Goal: Entertainment & Leisure: Consume media (video, audio)

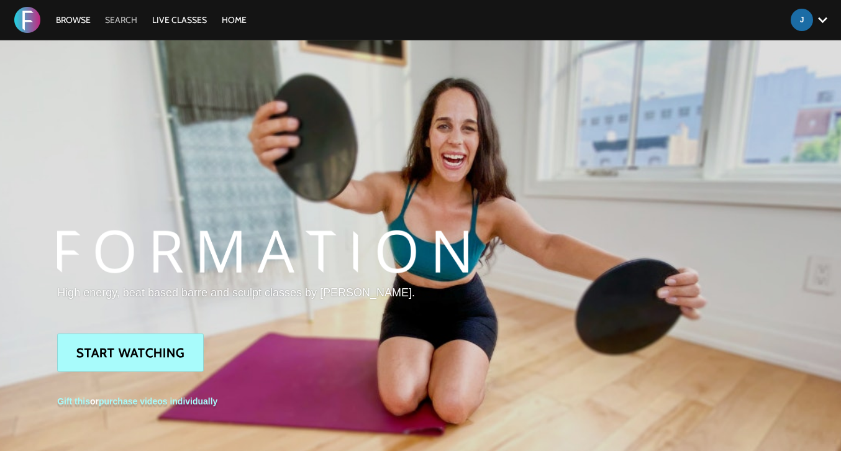
click at [117, 19] on link "Search" at bounding box center [121, 19] width 45 height 11
click at [86, 17] on link "Browse" at bounding box center [73, 19] width 47 height 11
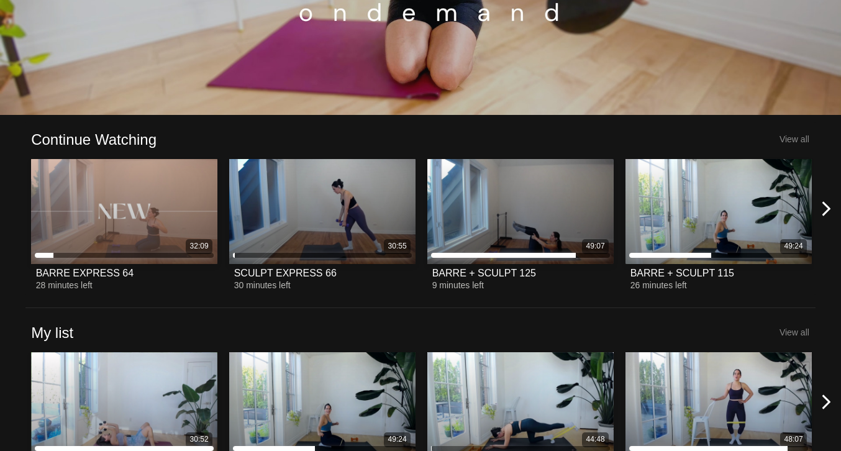
scroll to position [243, 0]
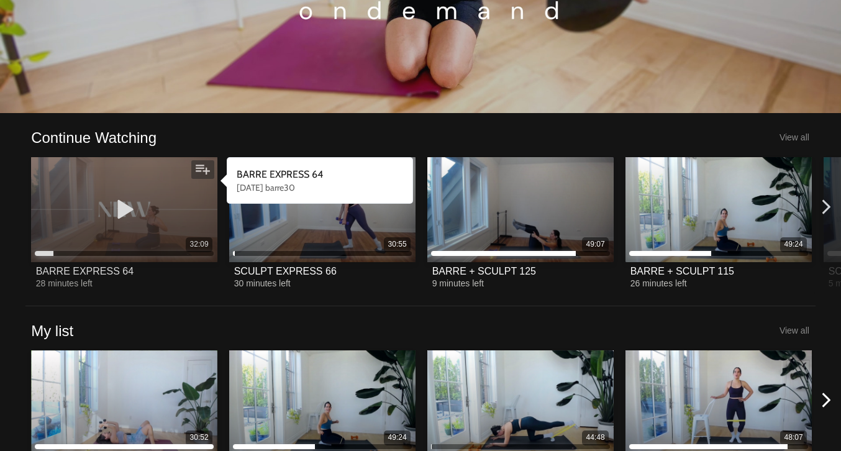
click at [127, 210] on icon at bounding box center [124, 210] width 37 height 22
